Goal: Information Seeking & Learning: Learn about a topic

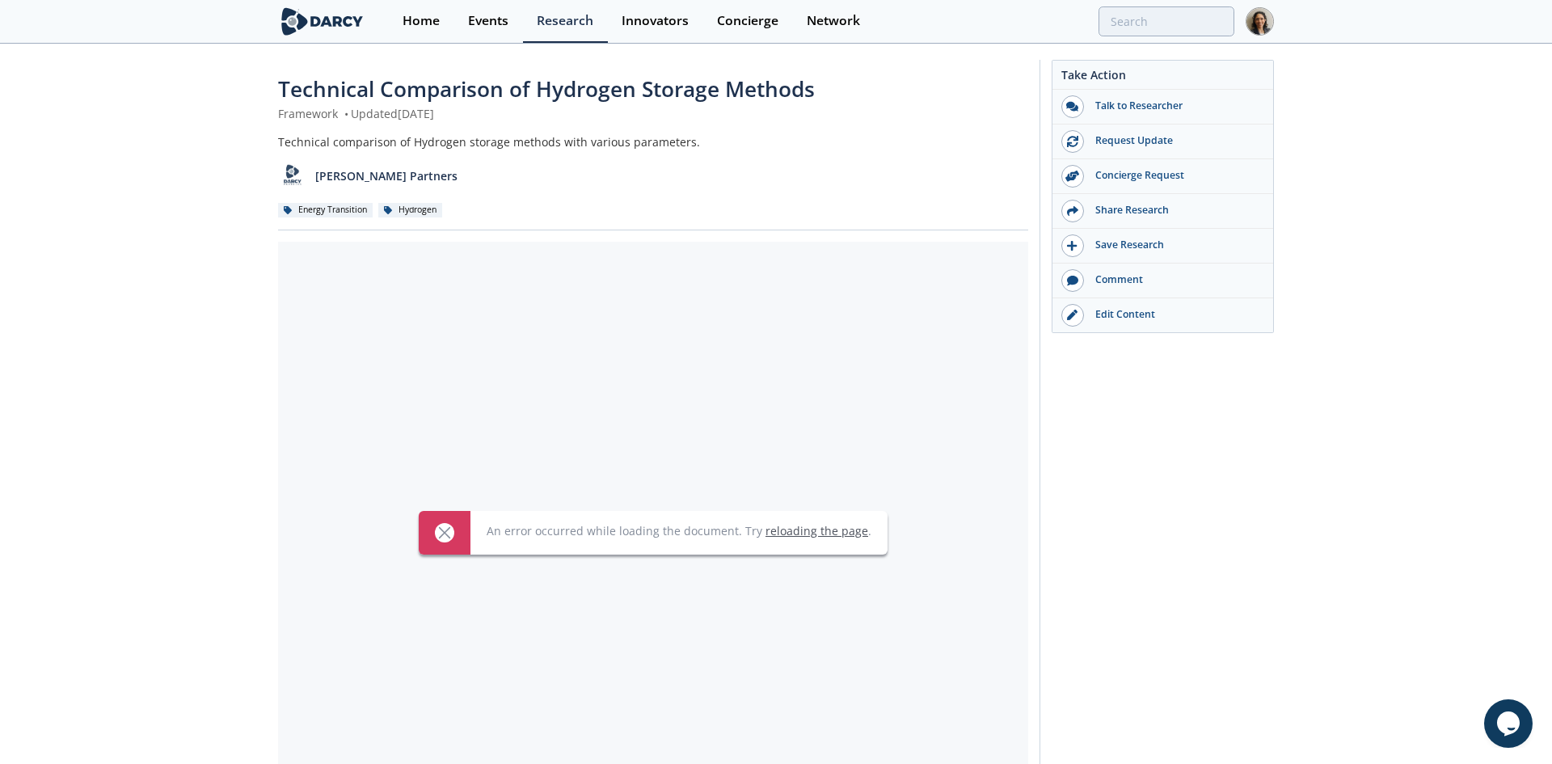
click at [826, 533] on link "reloading the page" at bounding box center [816, 530] width 103 height 15
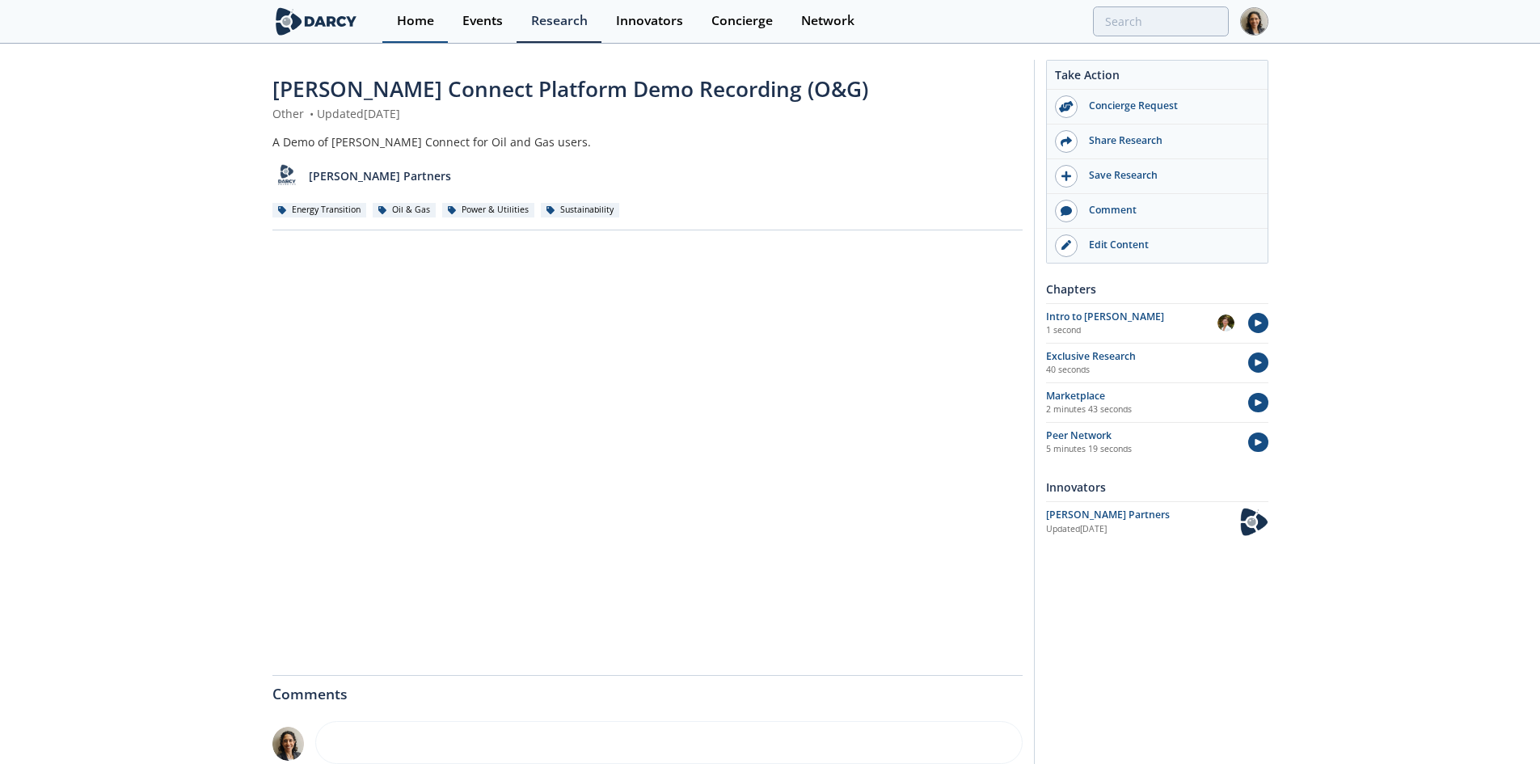
click at [407, 19] on div "Home" at bounding box center [415, 21] width 37 height 13
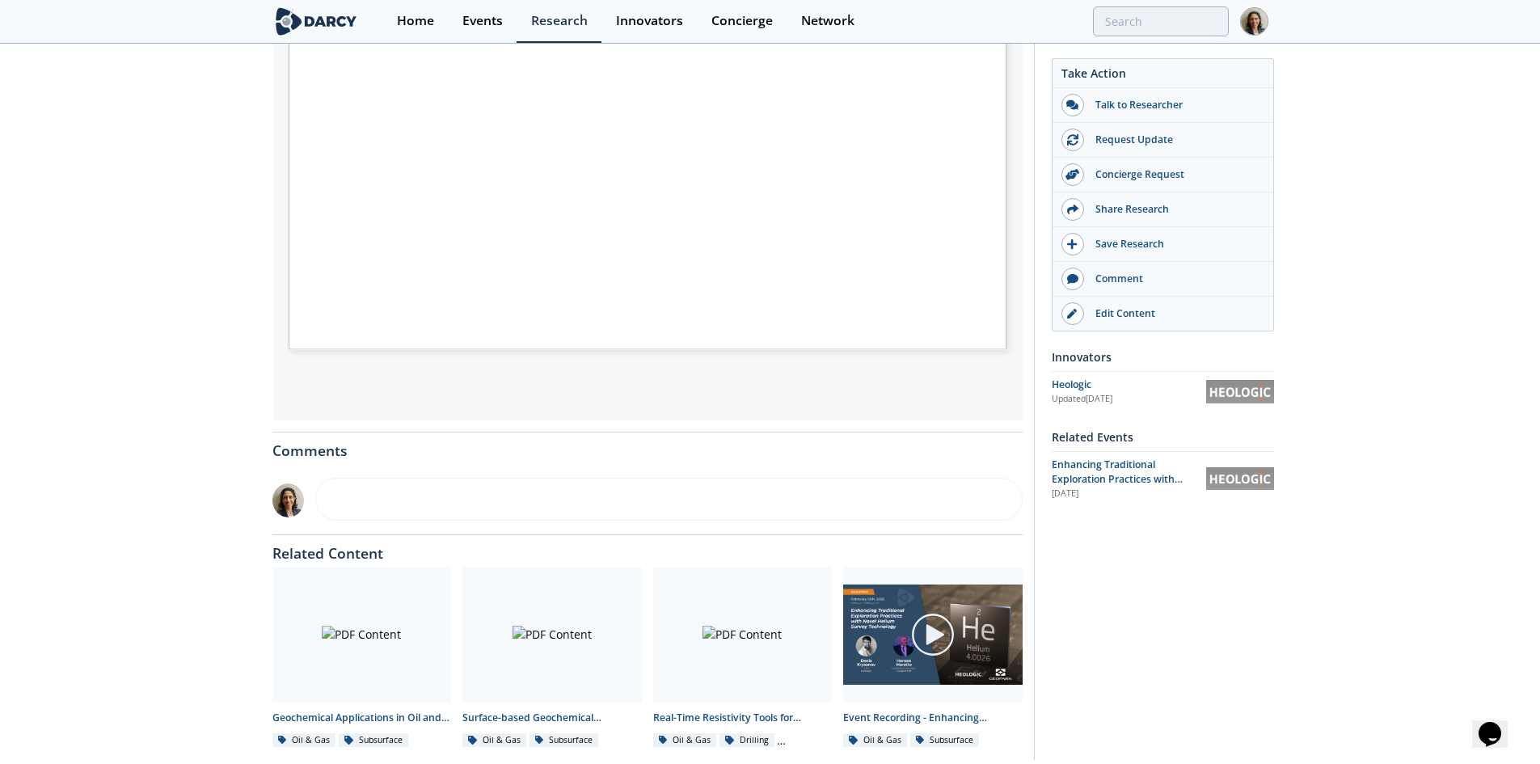
scroll to position [379, 0]
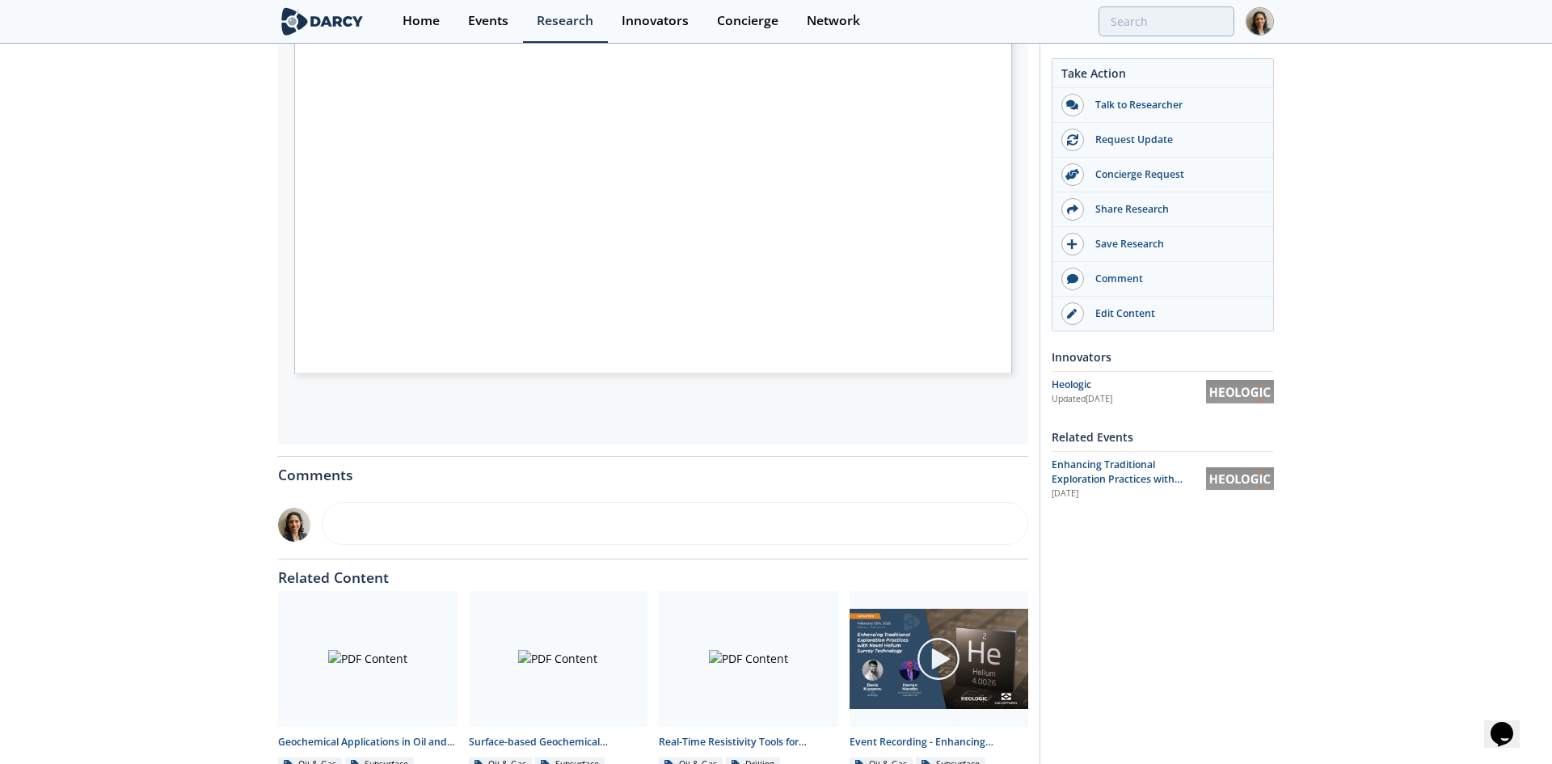
drag, startPoint x: 661, startPoint y: 324, endPoint x: 685, endPoint y: 327, distance: 24.4
click at [685, 327] on span "HC seepage detection" at bounding box center [683, 326] width 75 height 6
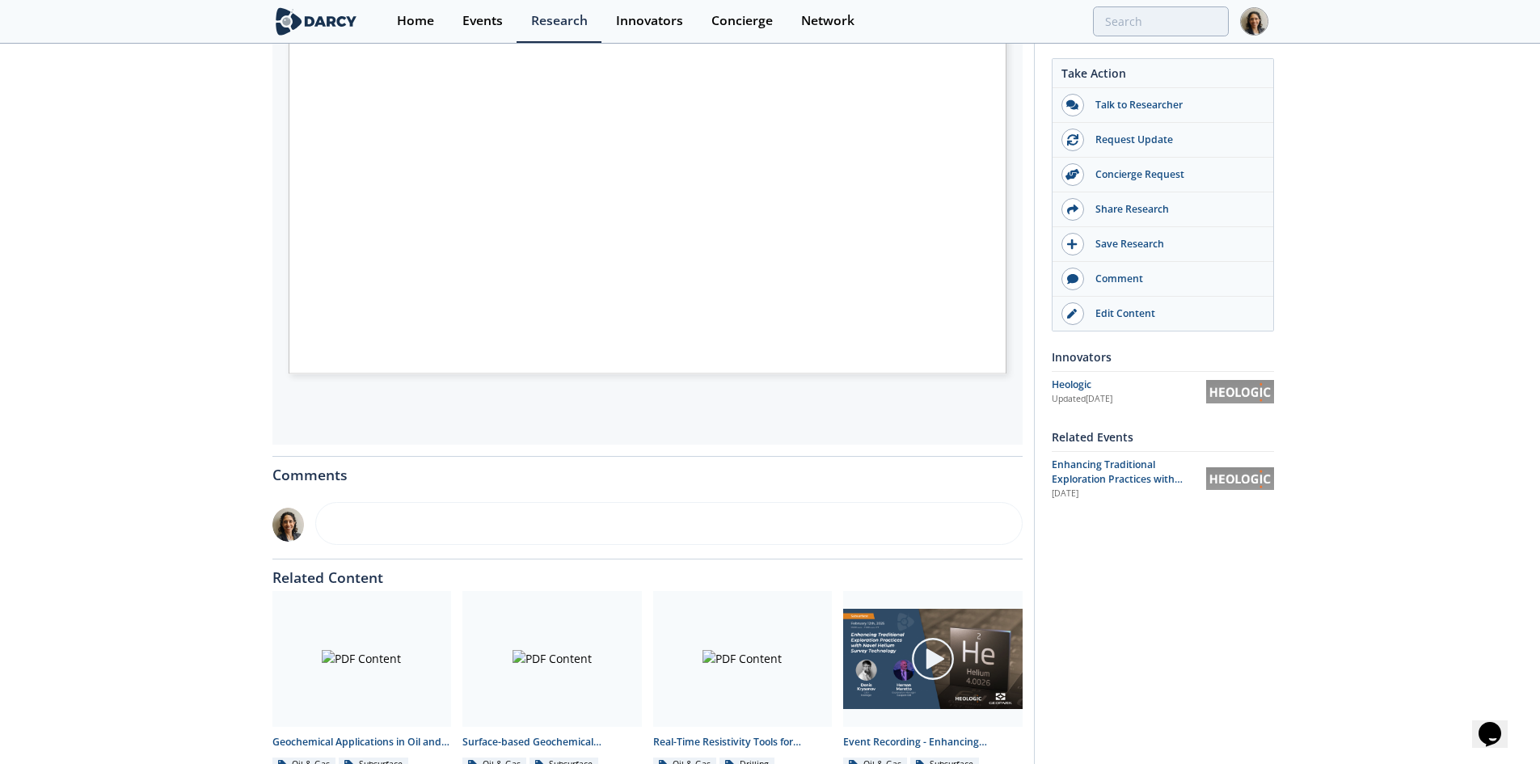
click at [240, 488] on div "Data Acquisition Tools for Exploration - Technology Landscape Framework • Updat…" at bounding box center [770, 236] width 1540 height 1140
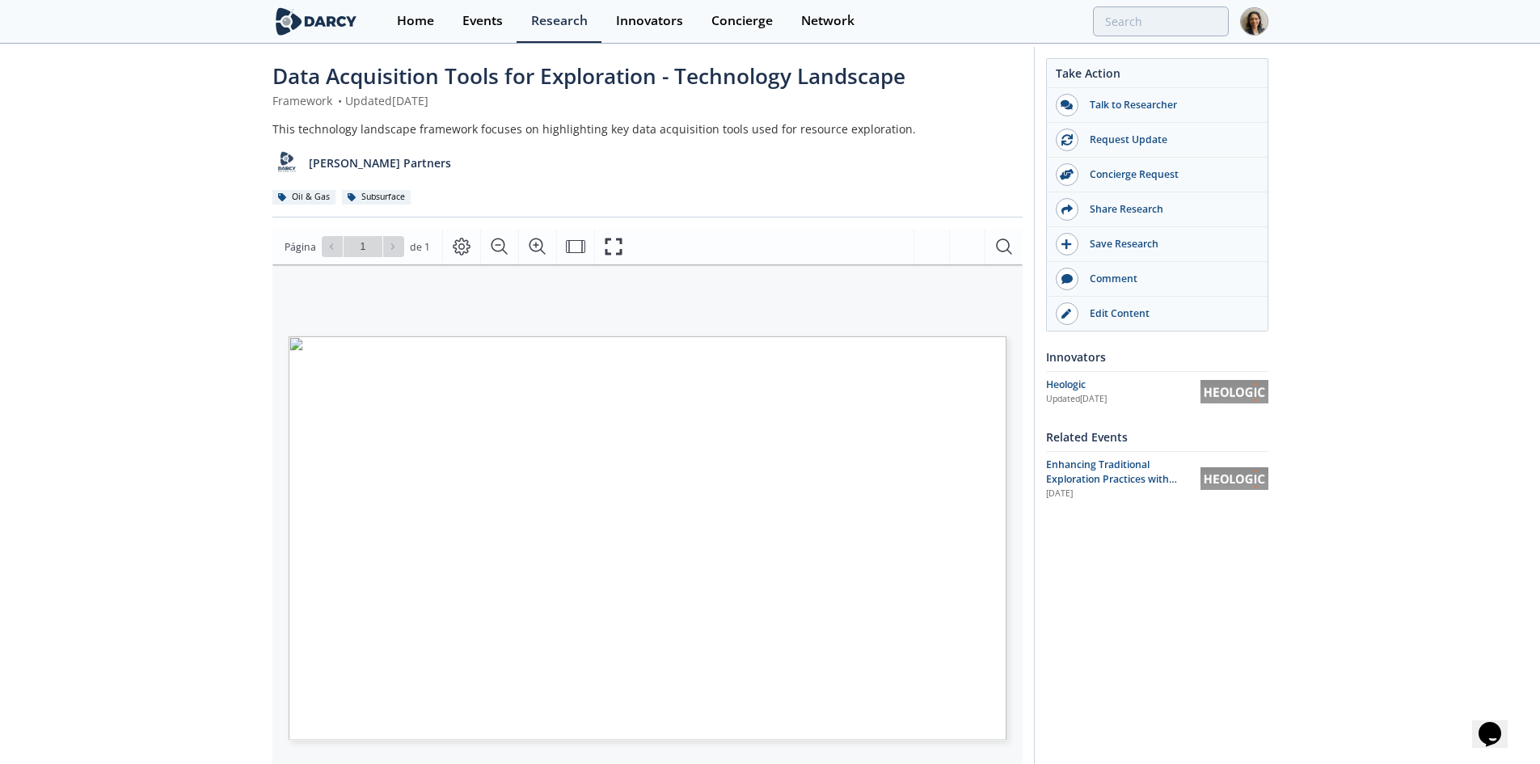
scroll to position [0, 0]
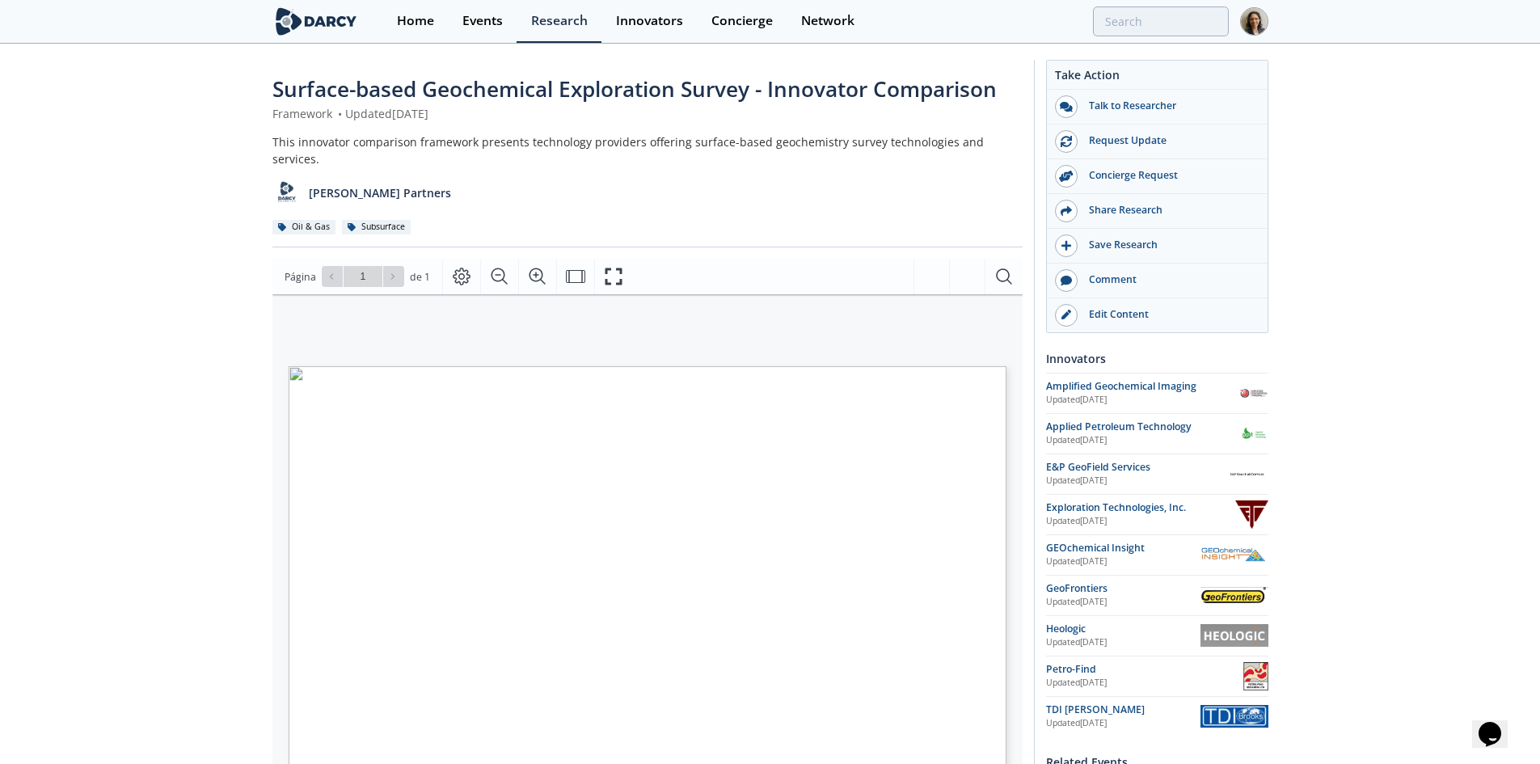
scroll to position [81, 0]
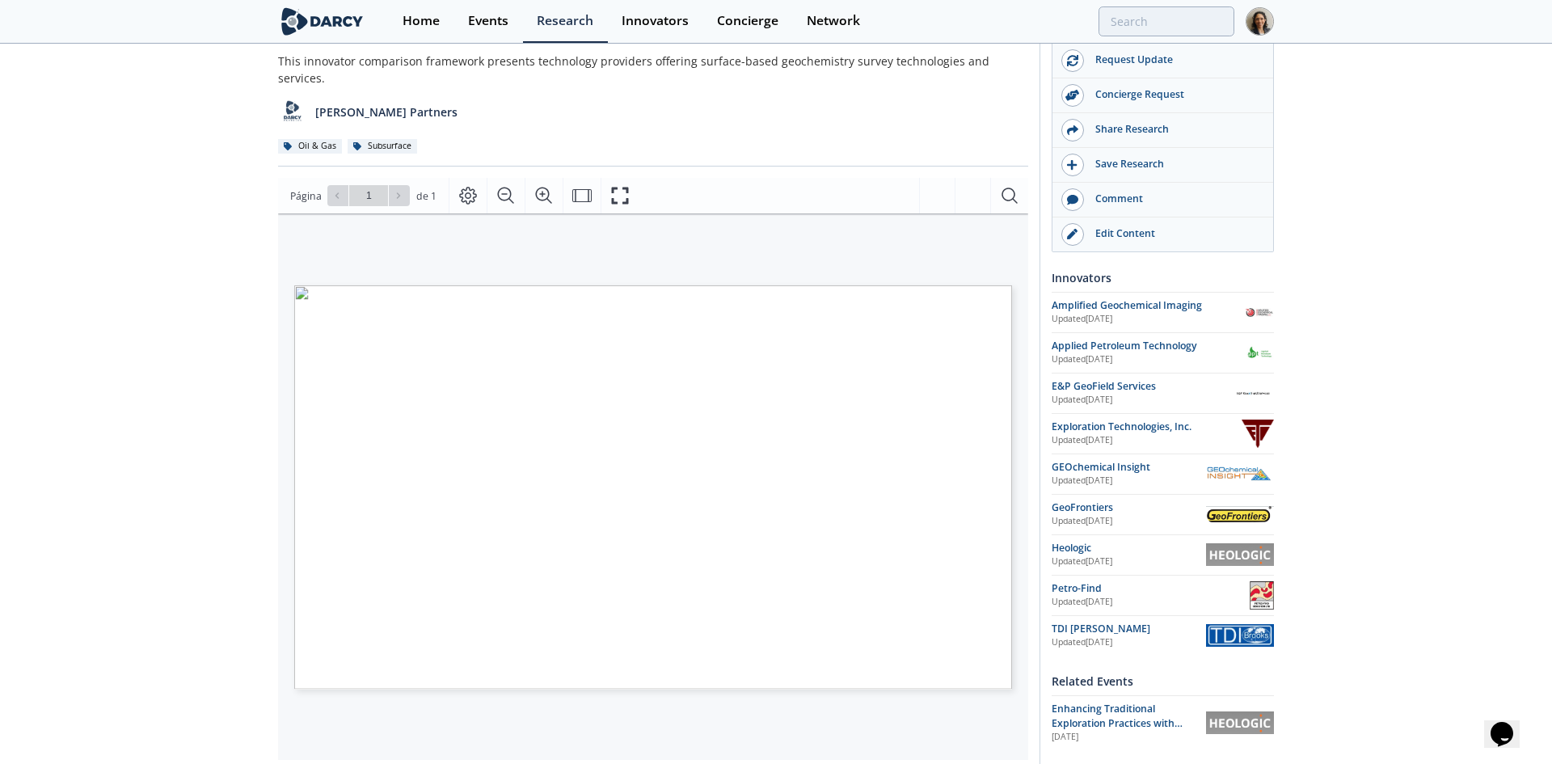
drag, startPoint x: 521, startPoint y: 285, endPoint x: 793, endPoint y: 285, distance: 272.4
click at [793, 285] on span "Innovator Location Hydrocarbon Detection Capabilities Data Integration Delivera…" at bounding box center [626, 294] width 664 height 19
click at [782, 299] on span "SURFACE-BASED GEOCHEMICAL EXPLORATION SURVEY" at bounding box center [583, 304] width 401 height 11
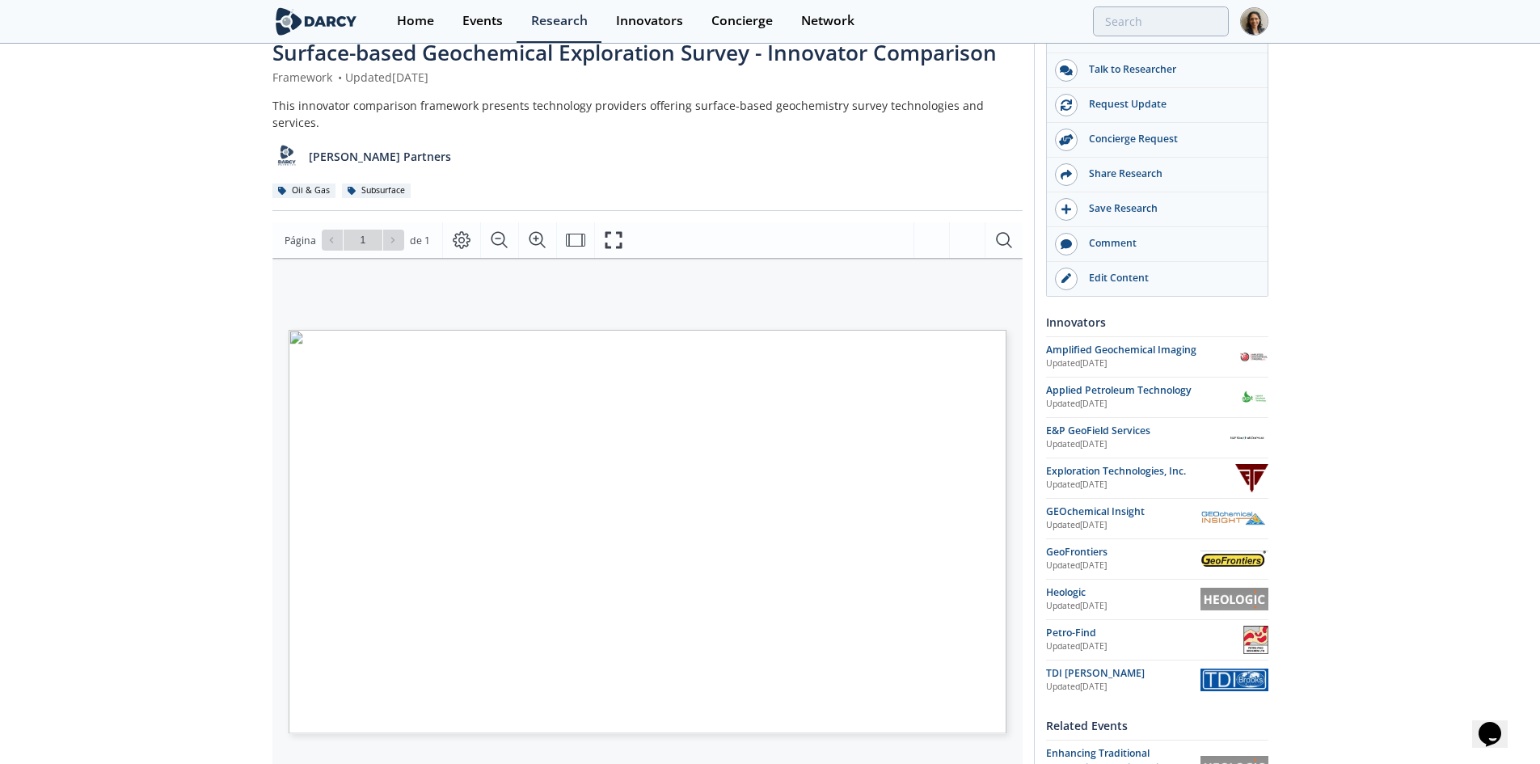
scroll to position [0, 0]
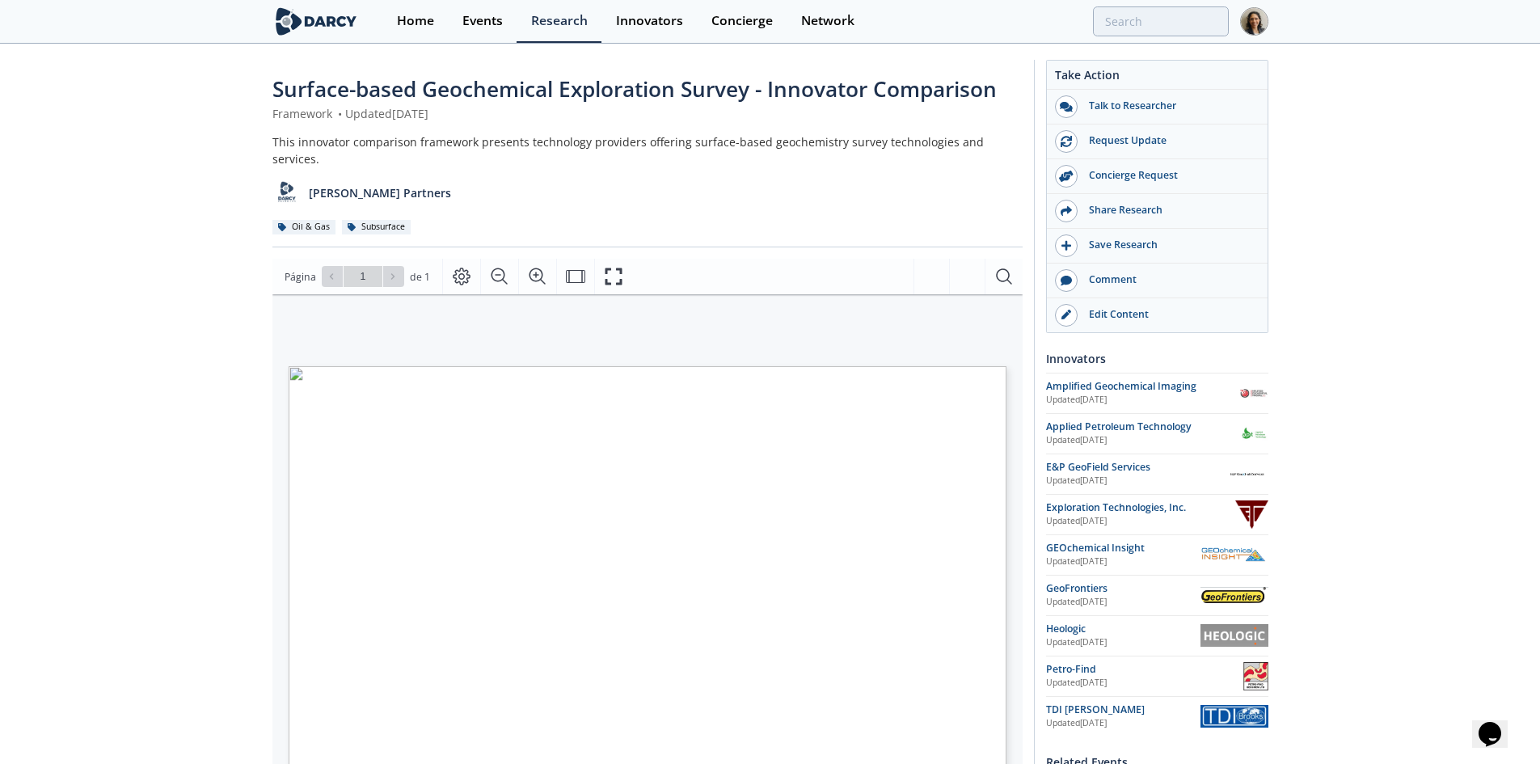
click at [171, 483] on div "Surface-based Geochemical Exploration Survey - Innovator Comparison Framework •…" at bounding box center [770, 623] width 1540 height 1157
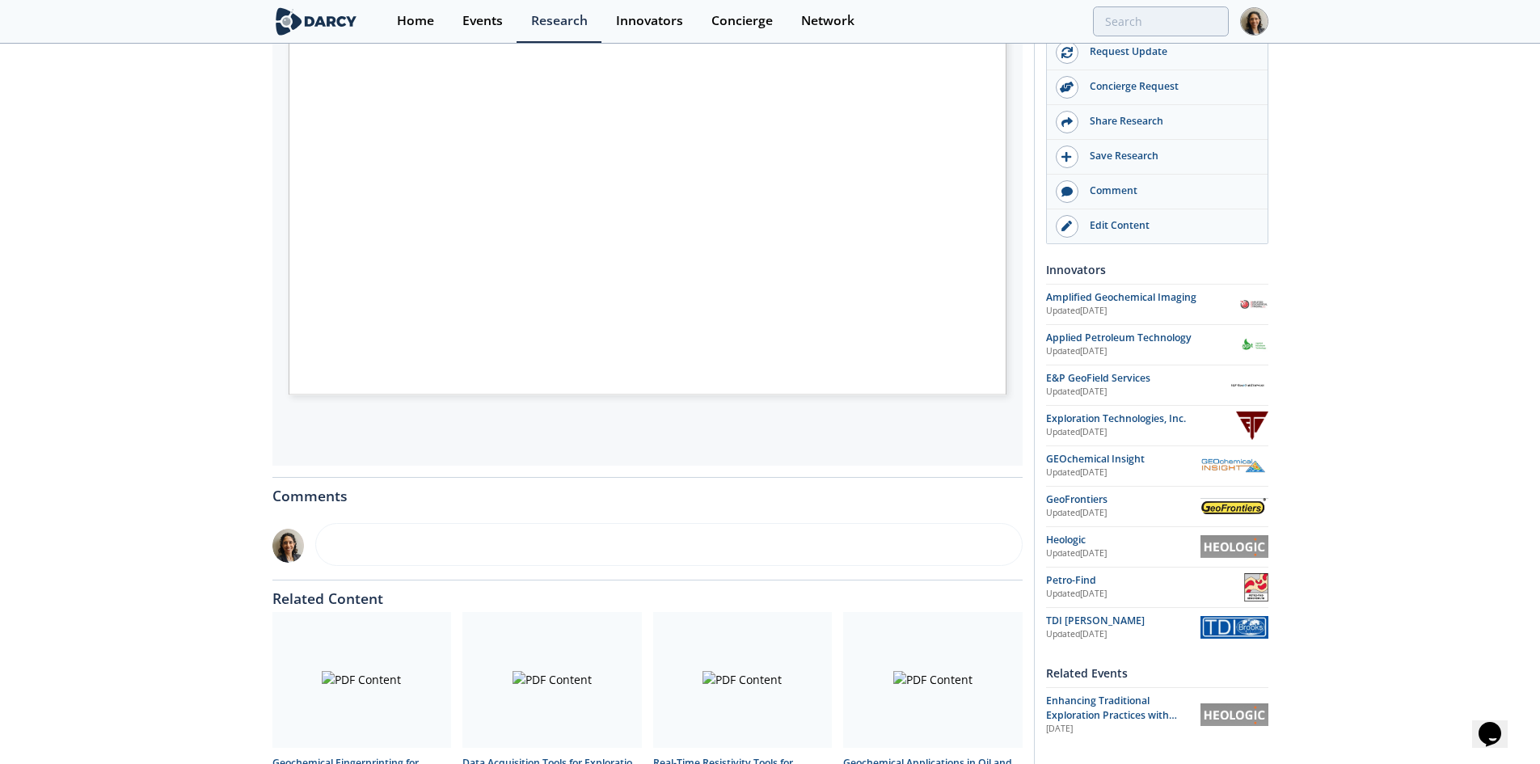
scroll to position [460, 0]
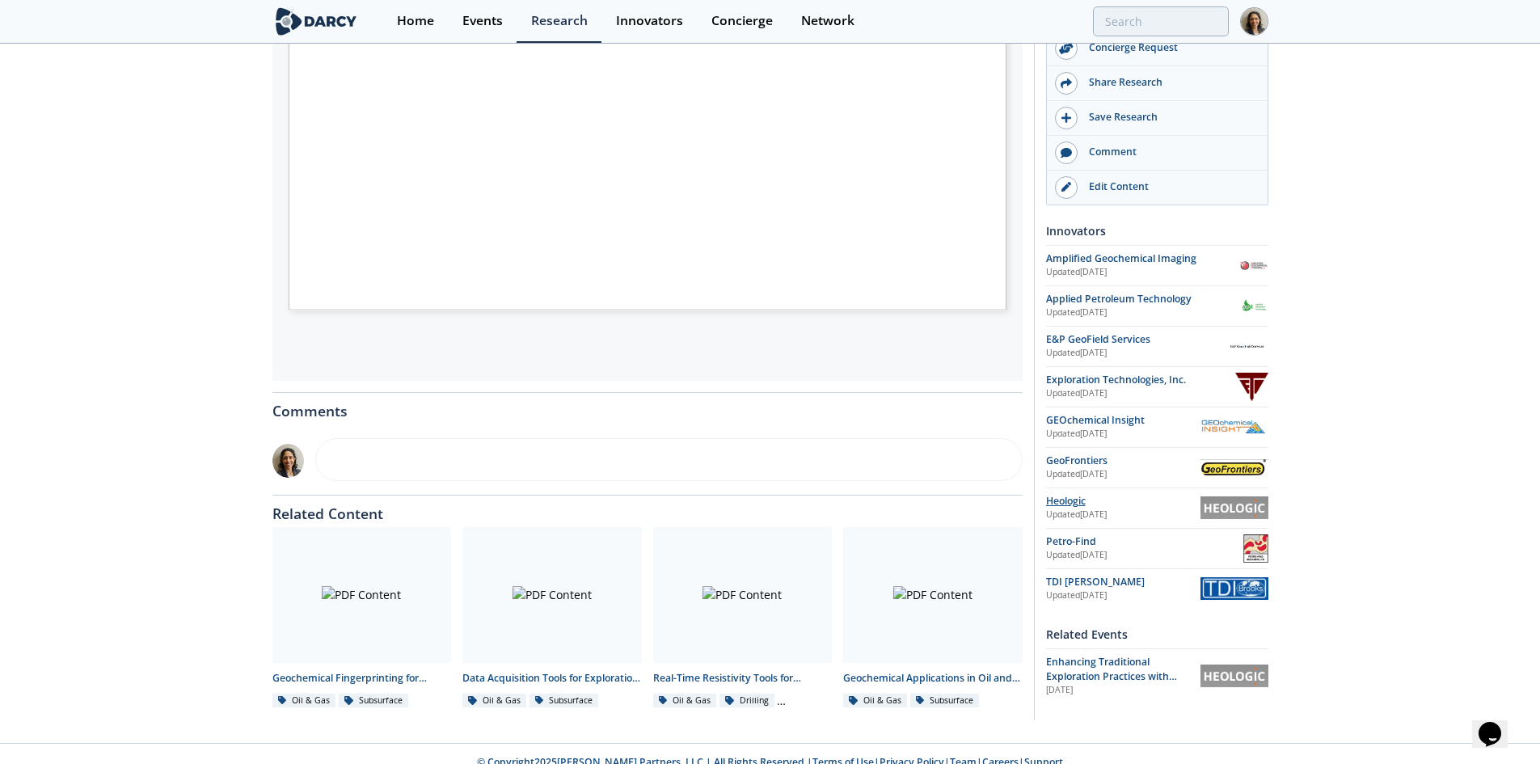
click at [1052, 494] on div "Heologic" at bounding box center [1123, 501] width 154 height 15
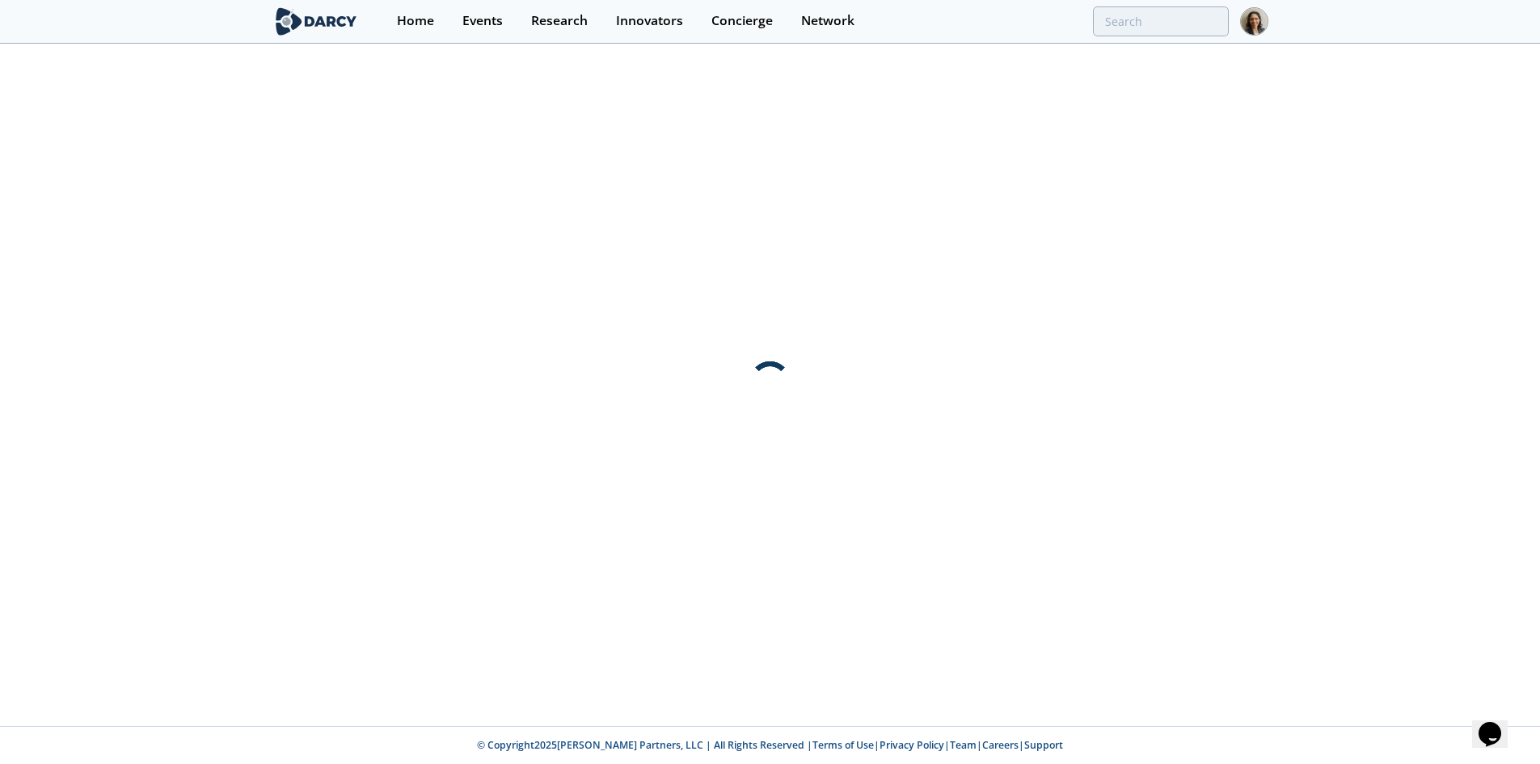
scroll to position [0, 0]
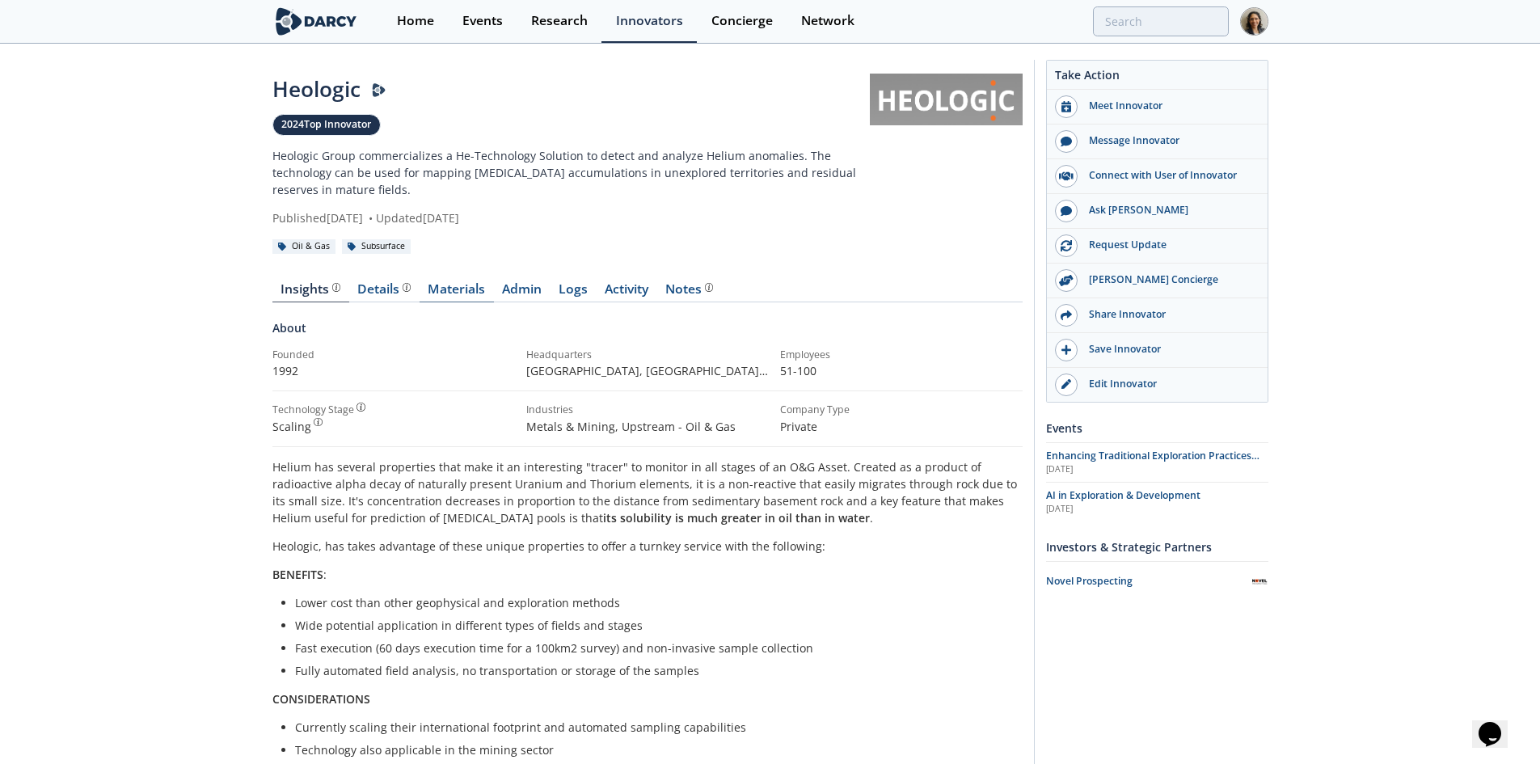
click at [468, 292] on link "Materials" at bounding box center [456, 292] width 74 height 19
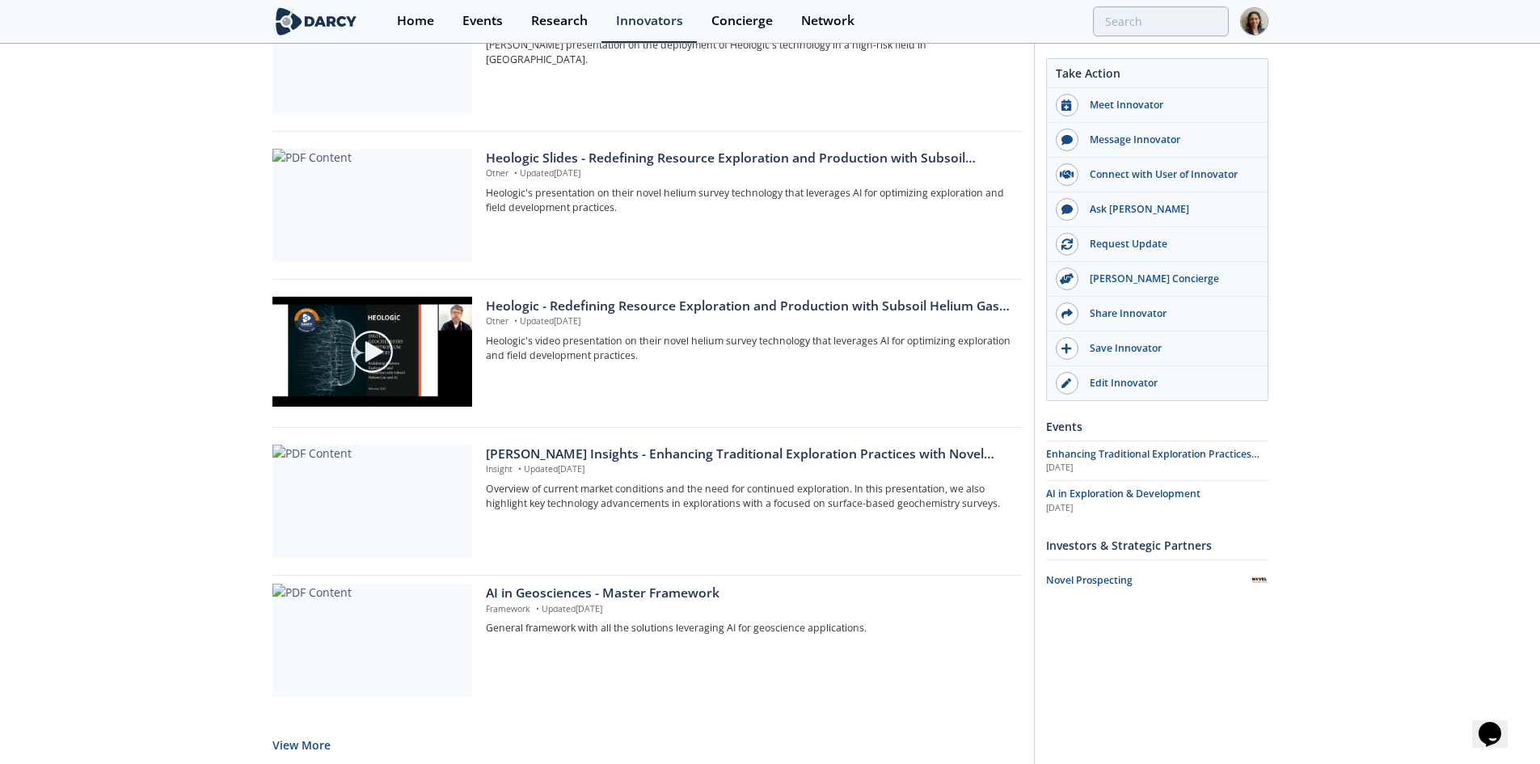
scroll to position [1192, 0]
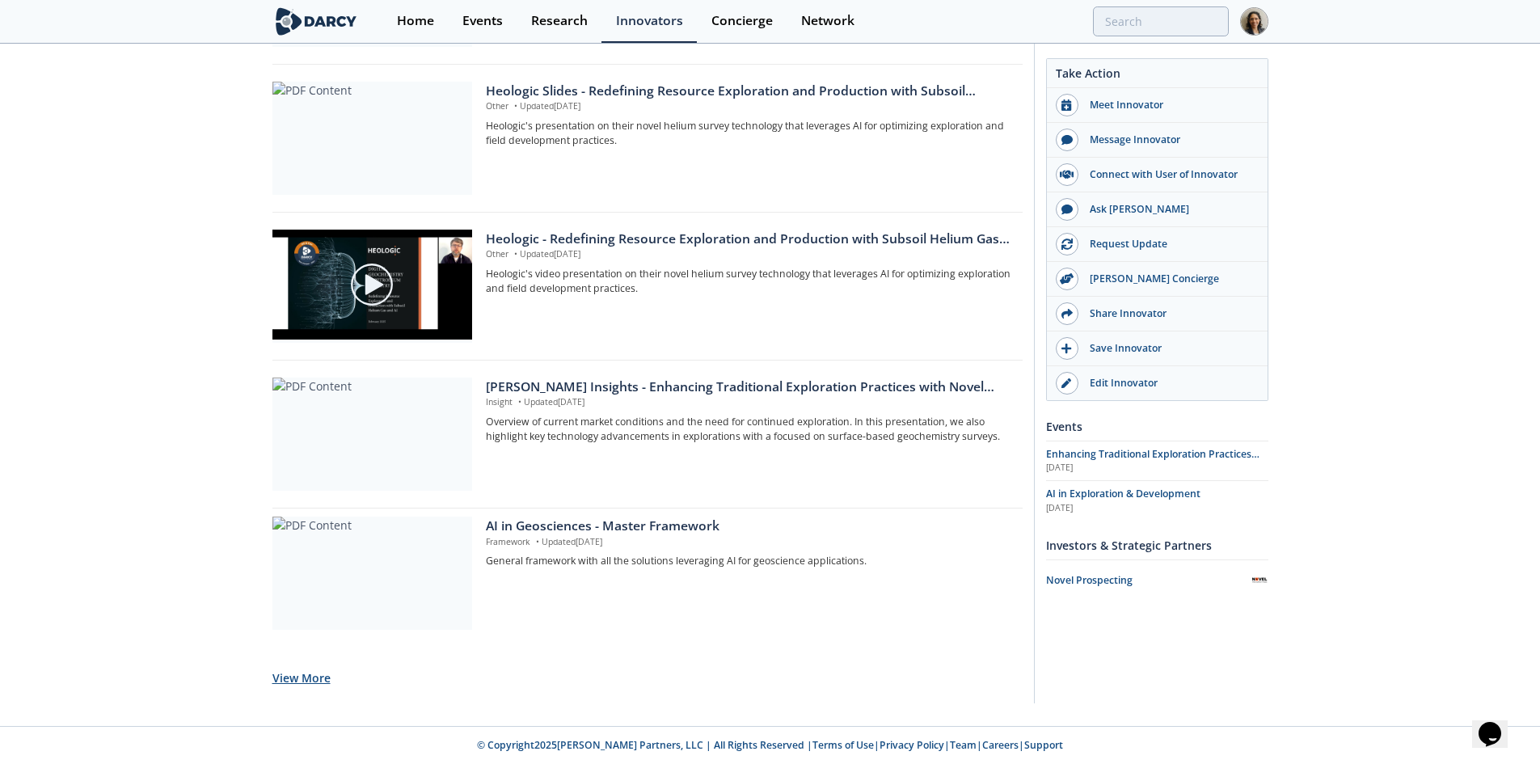
click at [289, 670] on button "View More" at bounding box center [301, 678] width 58 height 40
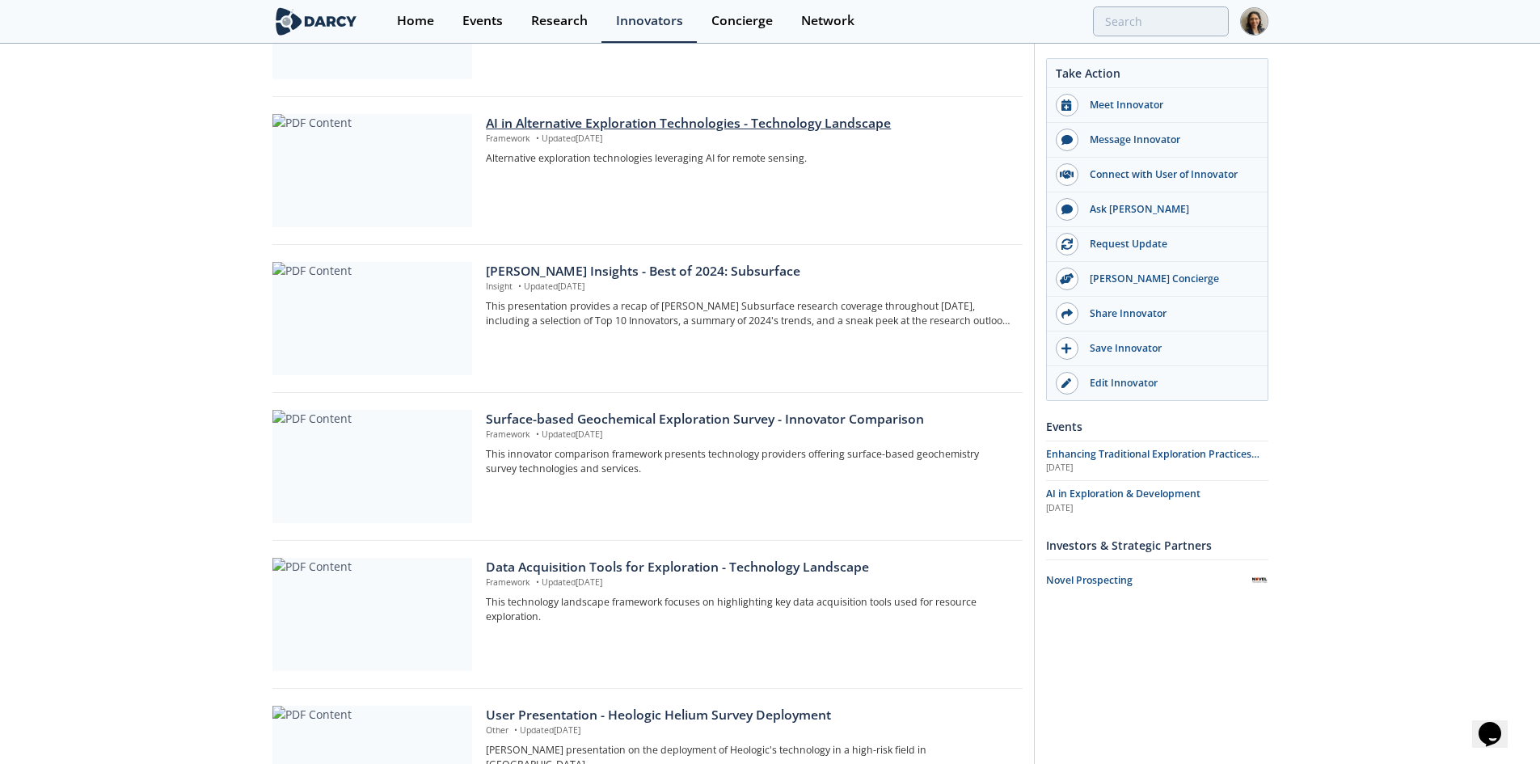
scroll to position [485, 0]
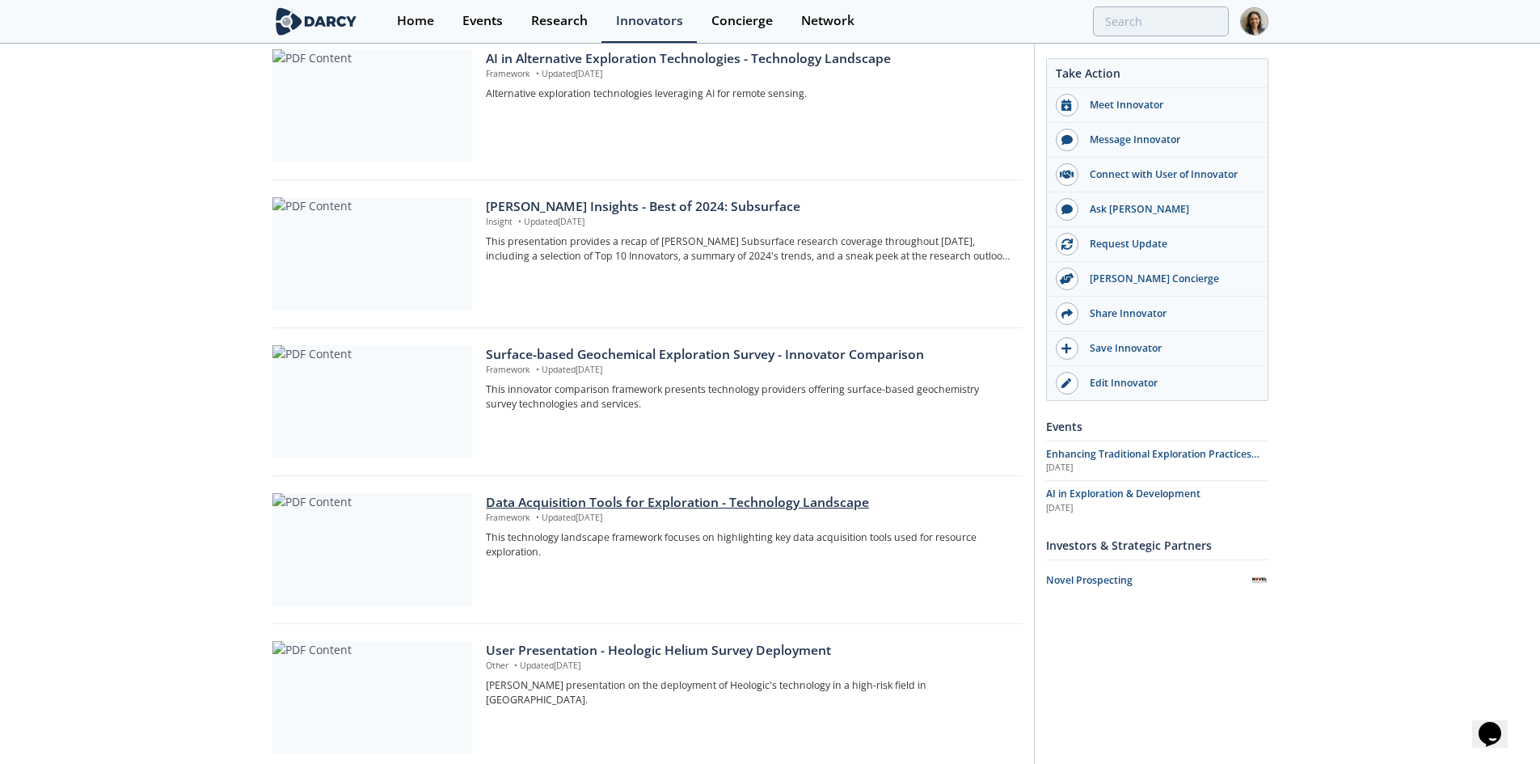
click at [672, 584] on div "Data Acquisition Tools for Exploration - Technology Landscape Framework • Updat…" at bounding box center [748, 549] width 525 height 113
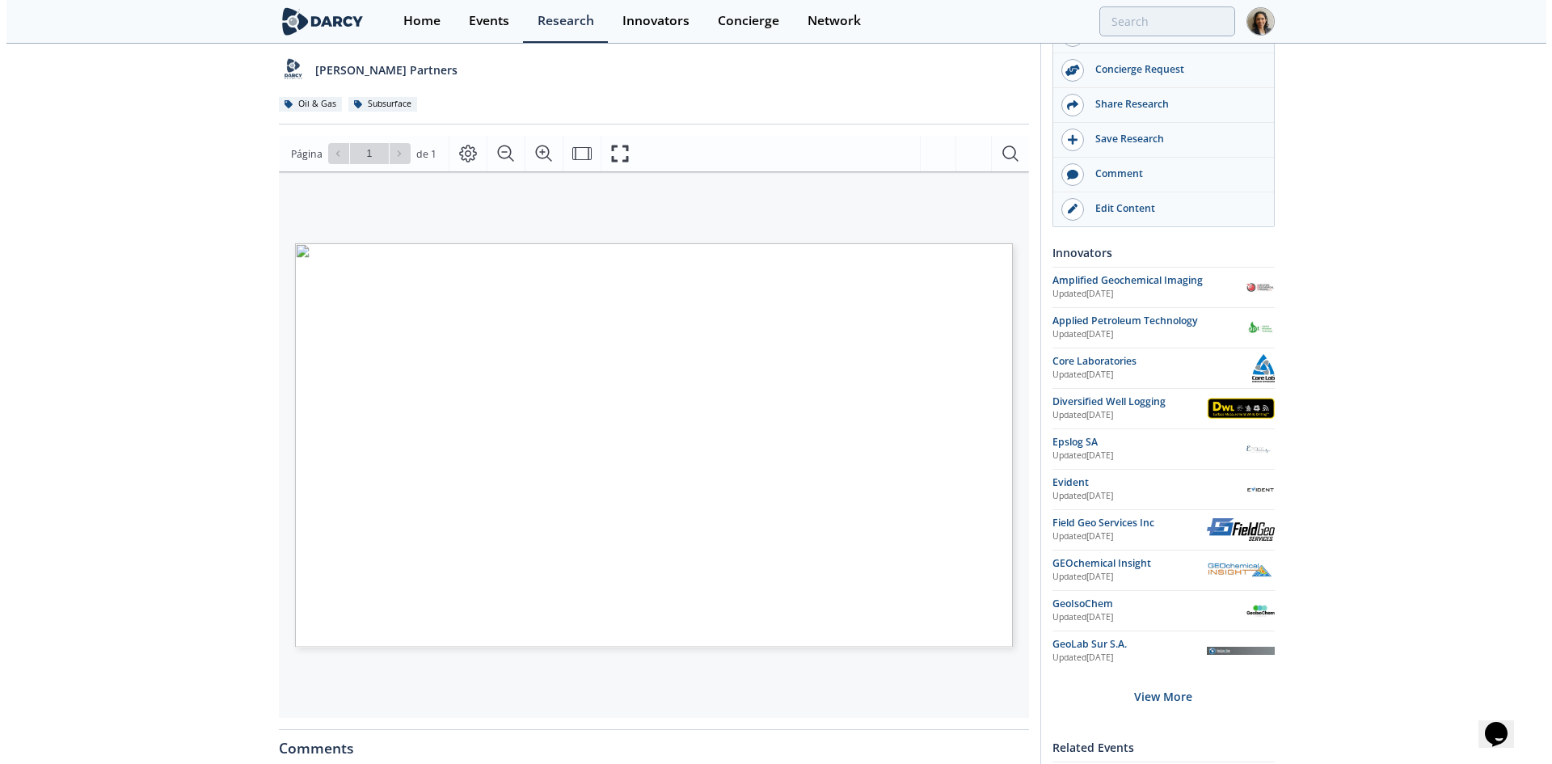
scroll to position [162, 0]
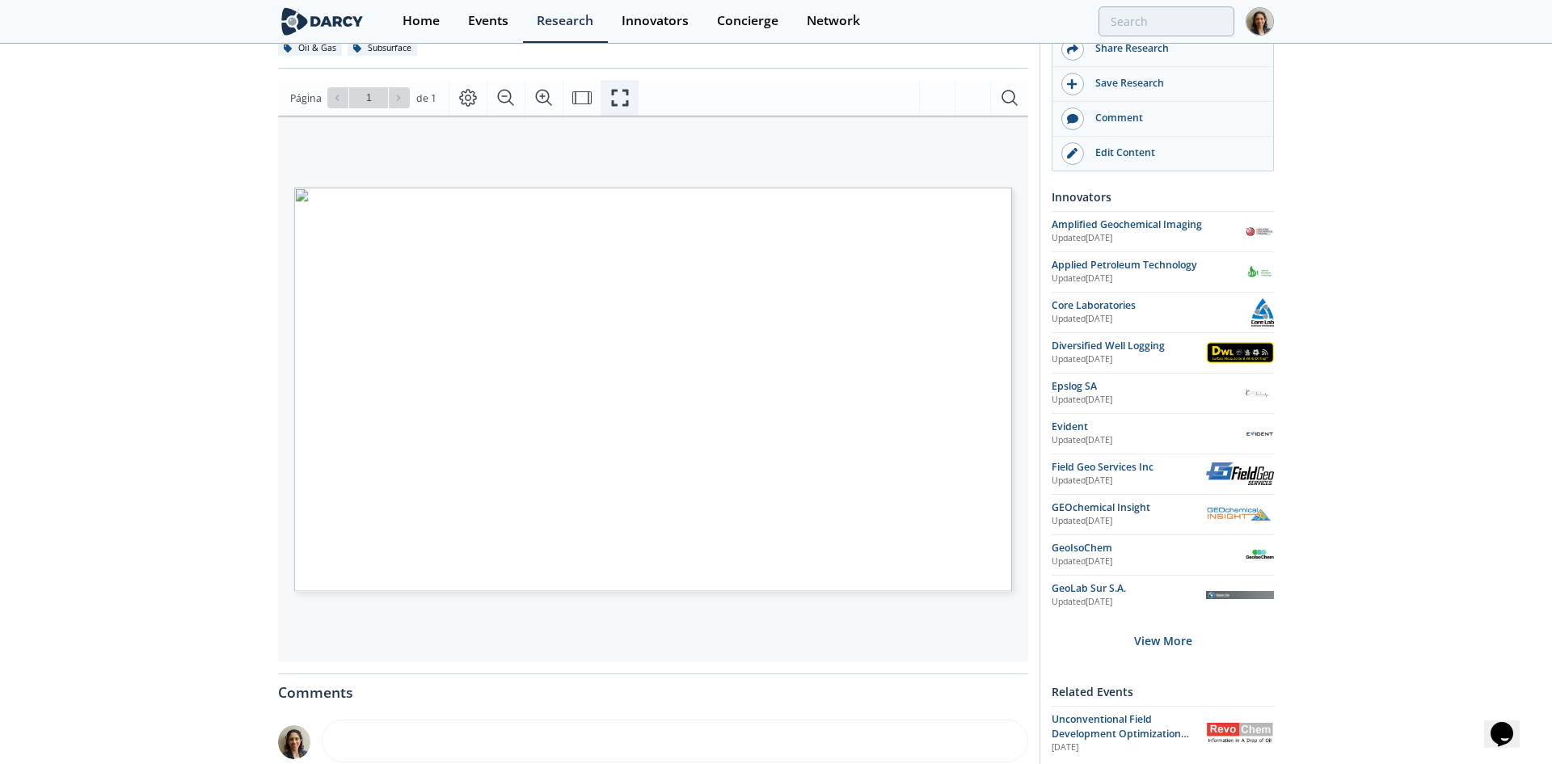
drag, startPoint x: 630, startPoint y: 97, endPoint x: 630, endPoint y: 167, distance: 70.3
click at [630, 97] on button "Fullscreen" at bounding box center [620, 98] width 38 height 36
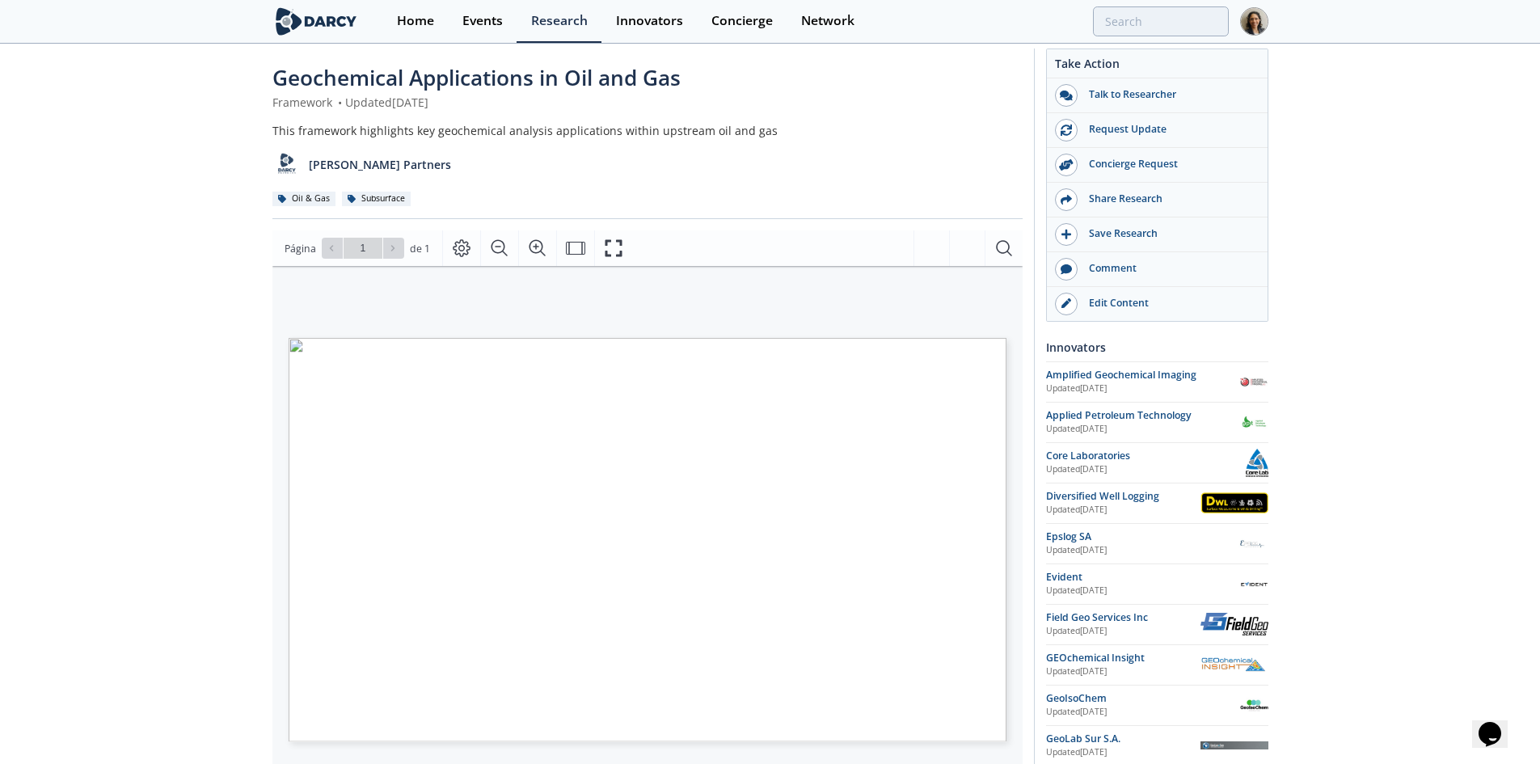
scroll to position [0, 0]
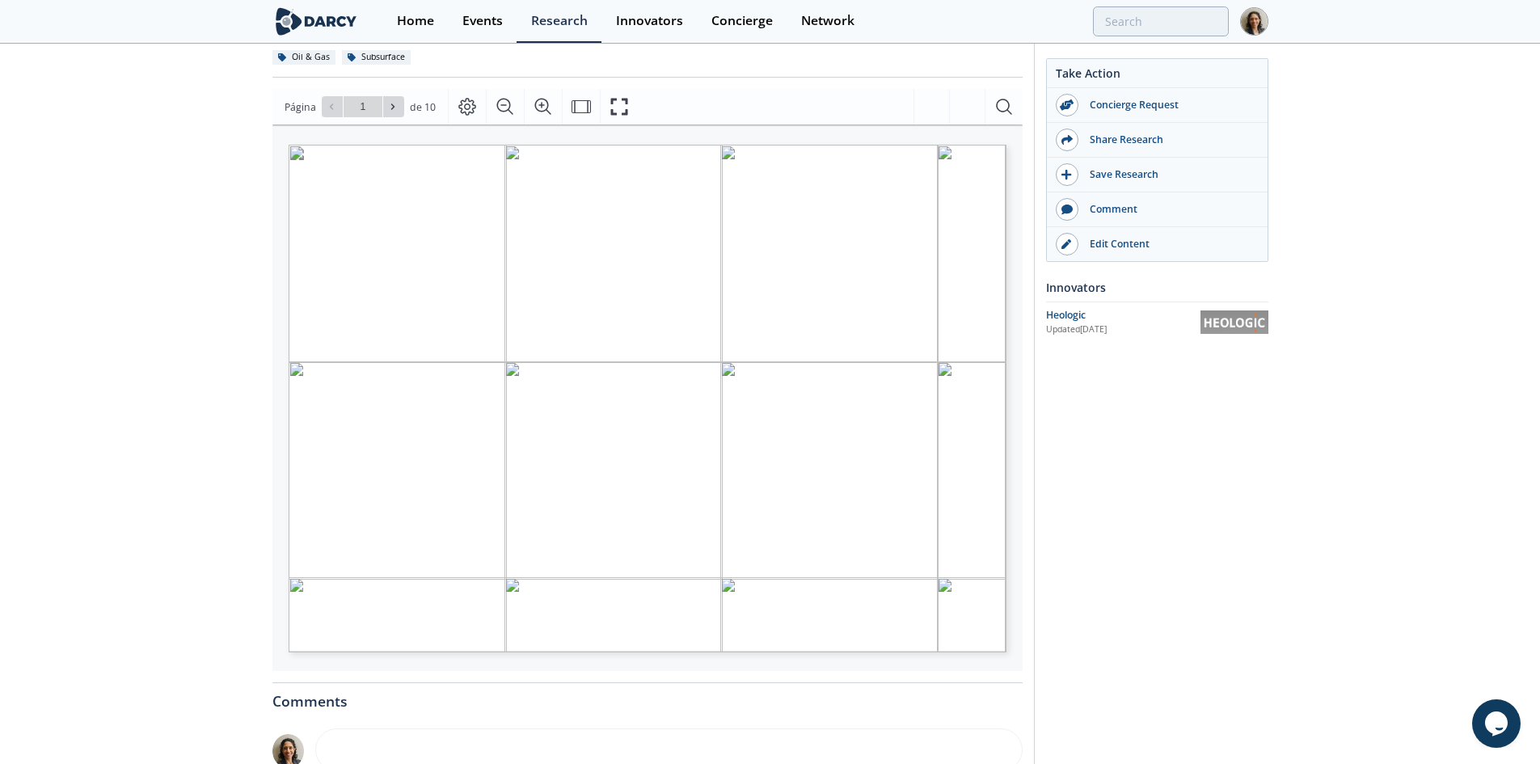
scroll to position [162, 0]
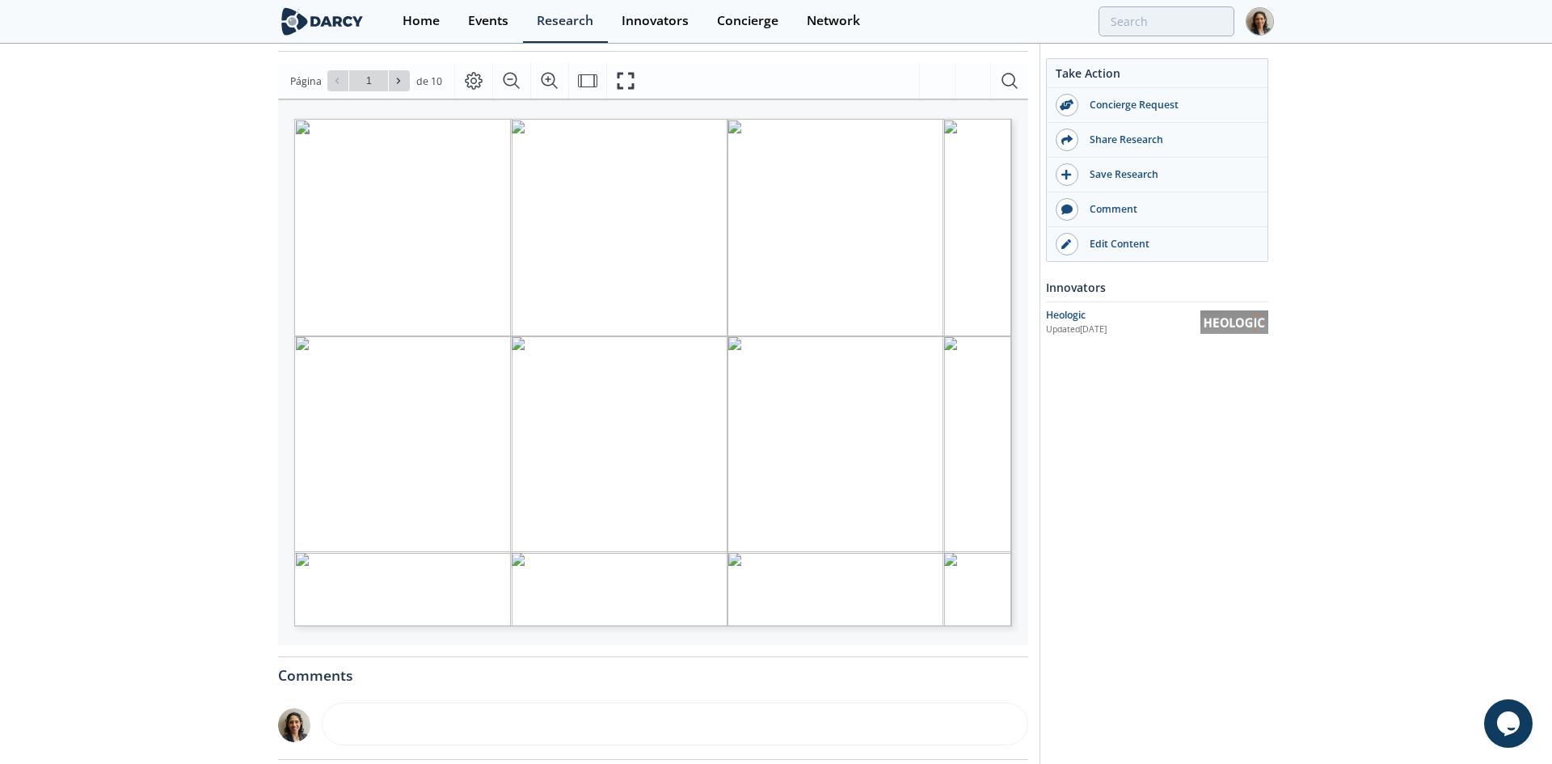
type input "2"
type input "3"
type input "4"
type input "5"
click at [718, 405] on span "Página 8" at bounding box center [1128, 545] width 1637 height 806
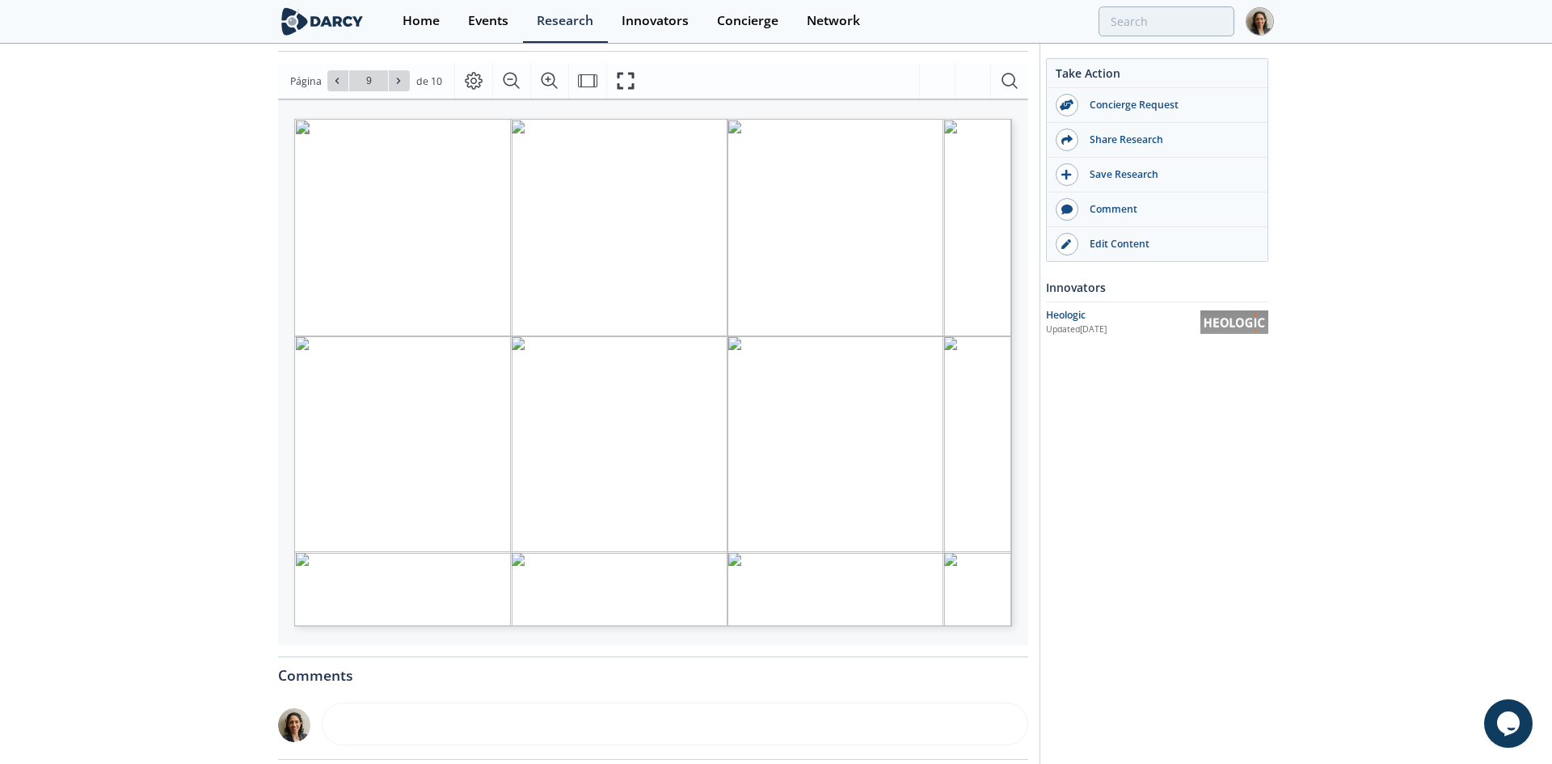
type input "10"
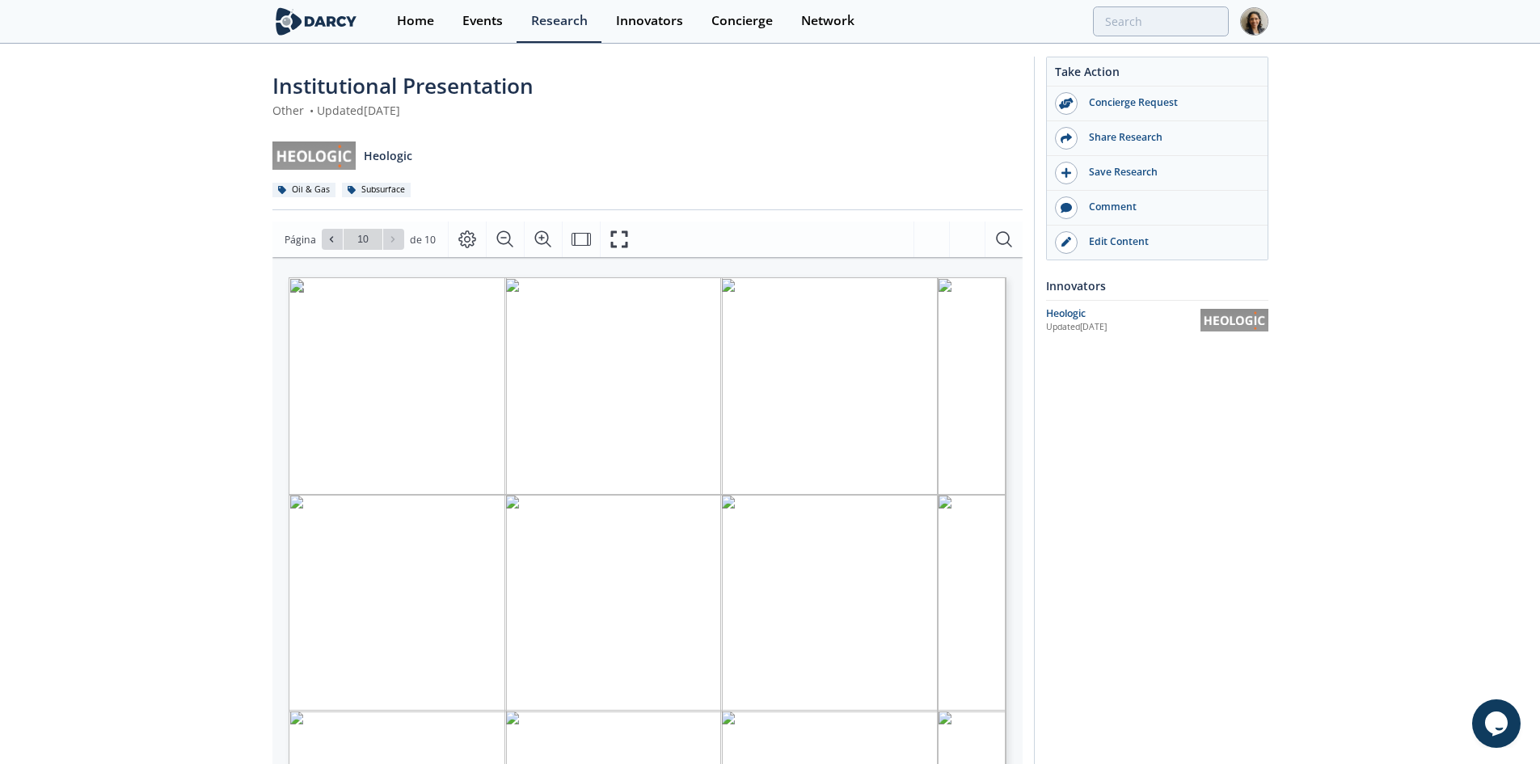
scroll to position [0, 0]
